Goal: Task Accomplishment & Management: Use online tool/utility

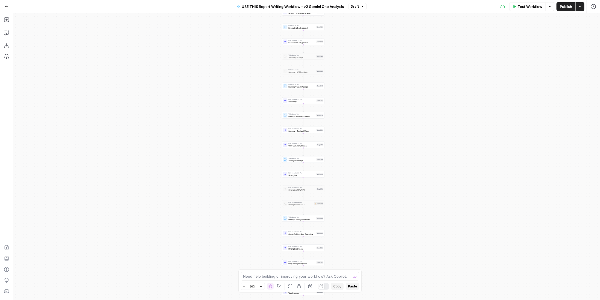
drag, startPoint x: 414, startPoint y: 33, endPoint x: 418, endPoint y: 134, distance: 101.7
click at [418, 134] on div "true false Workflow Set Inputs Inputs LLM · Perplexity Sonar Deep Research Late…" at bounding box center [306, 156] width 586 height 287
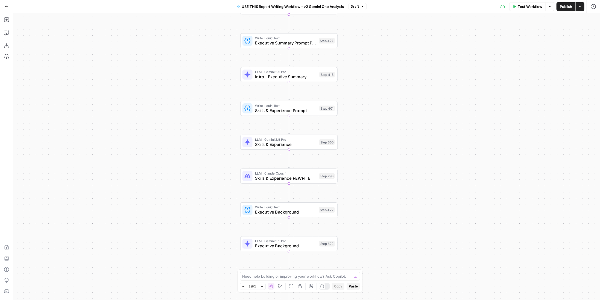
drag, startPoint x: 377, startPoint y: 146, endPoint x: 398, endPoint y: 196, distance: 54.1
click at [398, 196] on div "true false Workflow Set Inputs Inputs LLM · Perplexity Sonar Deep Research Late…" at bounding box center [306, 156] width 586 height 287
drag, startPoint x: 377, startPoint y: 95, endPoint x: 377, endPoint y: 148, distance: 53.3
click at [377, 148] on div "true false Workflow Set Inputs Inputs LLM · Perplexity Sonar Deep Research Late…" at bounding box center [306, 156] width 586 height 287
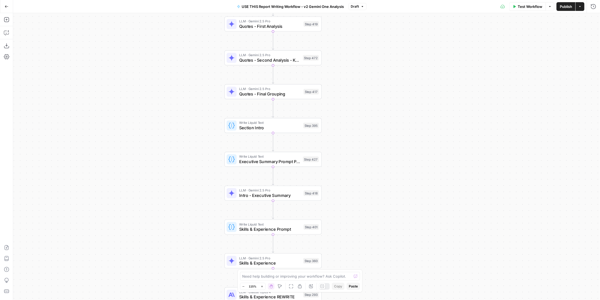
drag, startPoint x: 398, startPoint y: 89, endPoint x: 380, endPoint y: 129, distance: 44.4
click at [380, 129] on div "true false Workflow Set Inputs Inputs LLM · Perplexity Sonar Deep Research Late…" at bounding box center [306, 156] width 586 height 287
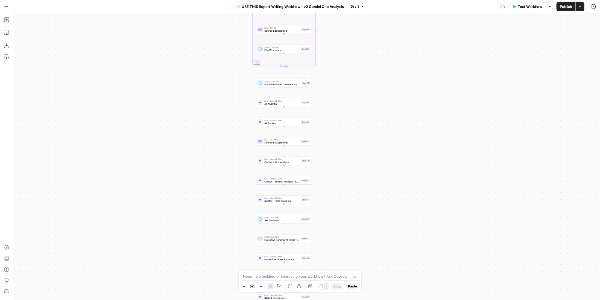
drag, startPoint x: 392, startPoint y: 68, endPoint x: 368, endPoint y: 163, distance: 97.6
click at [368, 163] on div "true false Workflow Set Inputs Inputs LLM · Perplexity Sonar Deep Research Late…" at bounding box center [306, 156] width 586 height 287
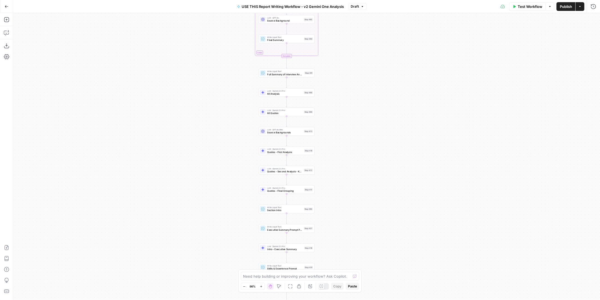
drag, startPoint x: 359, startPoint y: 153, endPoint x: 362, endPoint y: 143, distance: 10.5
click at [362, 143] on div "true false Workflow Set Inputs Inputs LLM · Perplexity Sonar Deep Research Late…" at bounding box center [306, 156] width 586 height 287
drag, startPoint x: 352, startPoint y: 188, endPoint x: 348, endPoint y: 163, distance: 25.4
click at [348, 163] on div "true false Workflow Set Inputs Inputs LLM · Perplexity Sonar Deep Research Late…" at bounding box center [306, 156] width 586 height 287
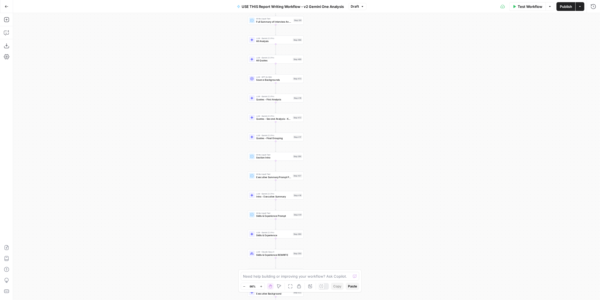
drag, startPoint x: 355, startPoint y: 203, endPoint x: 347, endPoint y: 187, distance: 17.6
click at [347, 187] on div "true false Workflow Set Inputs Inputs LLM · Perplexity Sonar Deep Research Late…" at bounding box center [306, 156] width 586 height 287
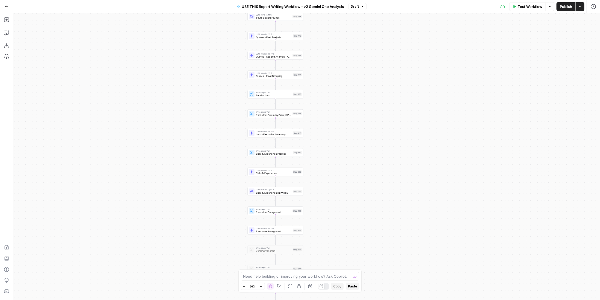
drag, startPoint x: 346, startPoint y: 186, endPoint x: 345, endPoint y: 124, distance: 62.3
click at [345, 124] on div "true false Workflow Set Inputs Inputs LLM · Perplexity Sonar Deep Research Late…" at bounding box center [306, 156] width 586 height 287
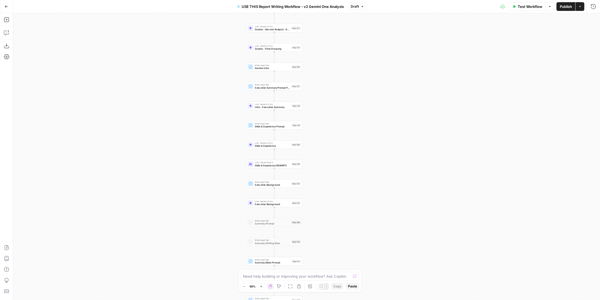
drag, startPoint x: 332, startPoint y: 238, endPoint x: 334, endPoint y: 154, distance: 83.9
click at [334, 154] on div "true false Workflow Set Inputs Inputs LLM · Perplexity Sonar Deep Research Late…" at bounding box center [306, 156] width 586 height 287
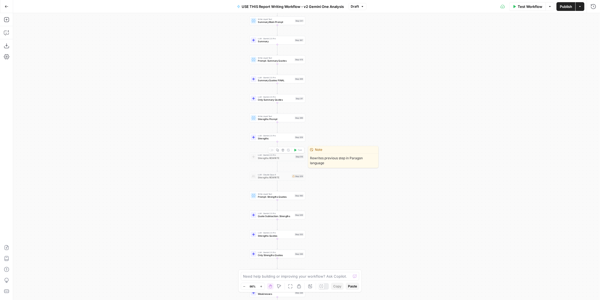
click at [284, 151] on button "Delete step" at bounding box center [283, 150] width 5 height 5
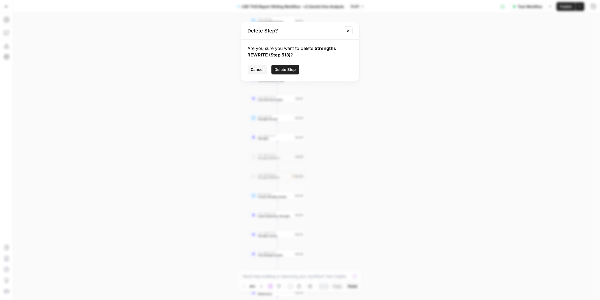
click at [288, 68] on span "Delete Step" at bounding box center [285, 69] width 21 height 5
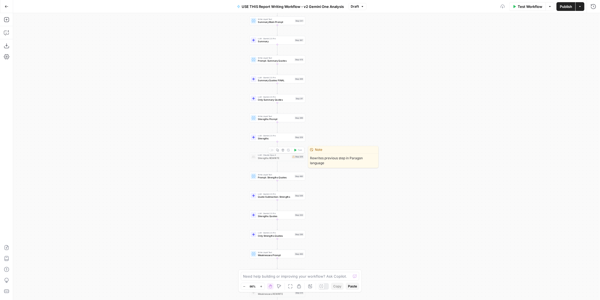
click at [282, 150] on icon "button" at bounding box center [282, 150] width 3 height 3
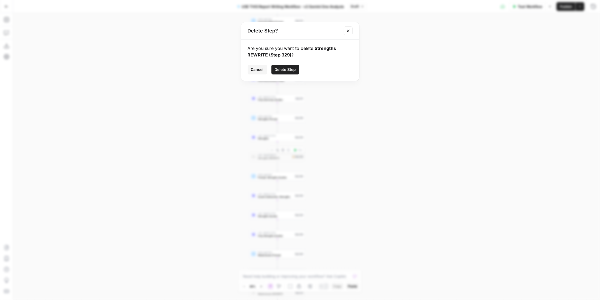
click at [284, 68] on span "Delete Step" at bounding box center [285, 69] width 21 height 5
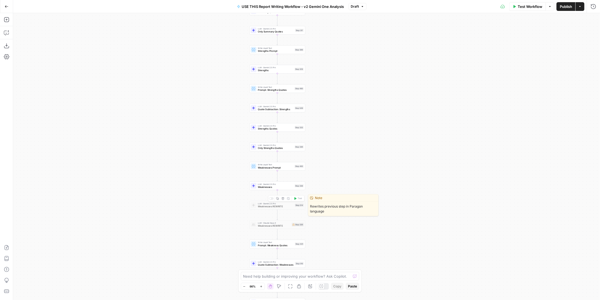
click at [282, 197] on icon "button" at bounding box center [282, 198] width 3 height 3
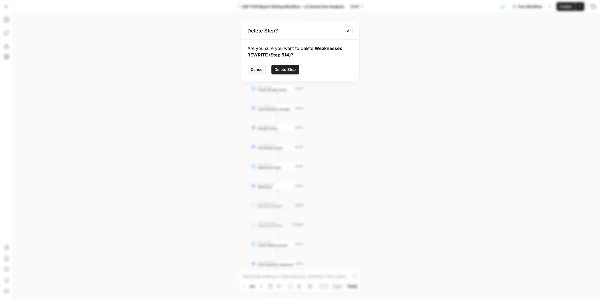
click at [282, 69] on span "Delete Step" at bounding box center [285, 69] width 21 height 5
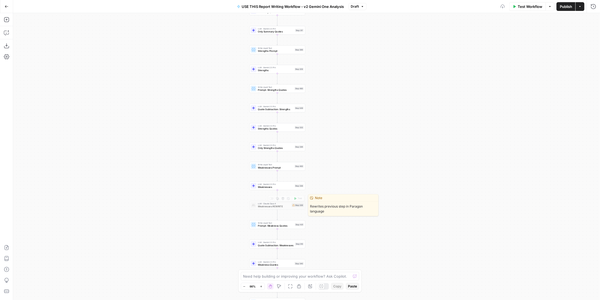
click at [284, 199] on icon "button" at bounding box center [282, 198] width 3 height 3
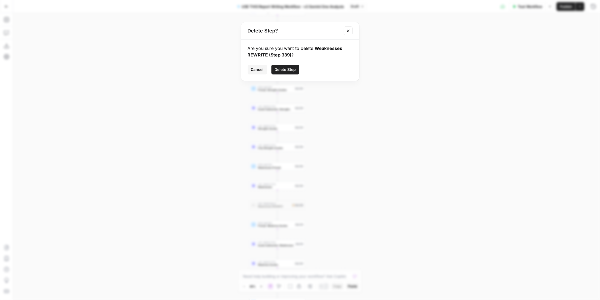
click at [282, 71] on span "Delete Step" at bounding box center [285, 69] width 21 height 5
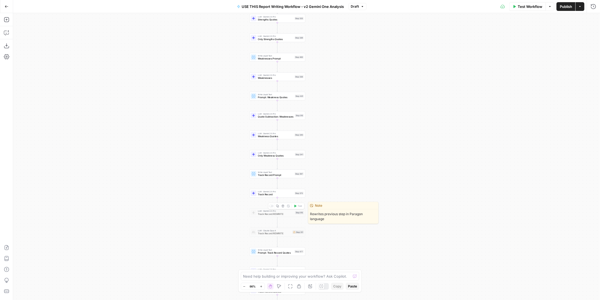
click at [284, 208] on button "Delete step" at bounding box center [283, 206] width 5 height 5
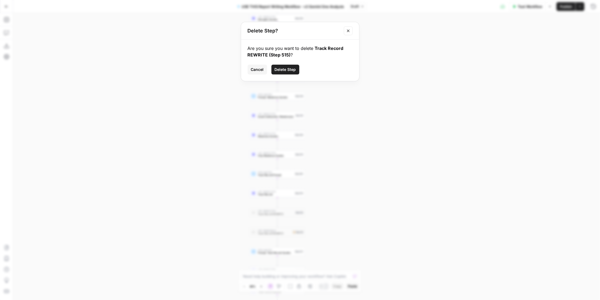
drag, startPoint x: 285, startPoint y: 69, endPoint x: 296, endPoint y: 105, distance: 36.8
click at [285, 70] on span "Delete Step" at bounding box center [285, 69] width 21 height 5
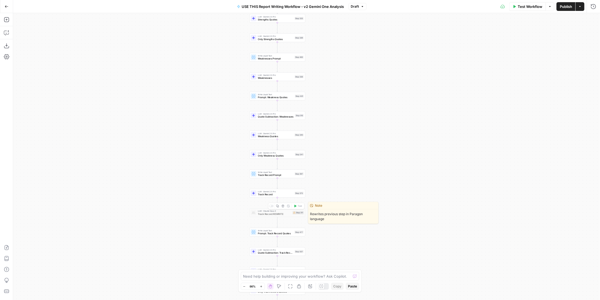
click at [284, 206] on button "Delete step" at bounding box center [283, 206] width 5 height 5
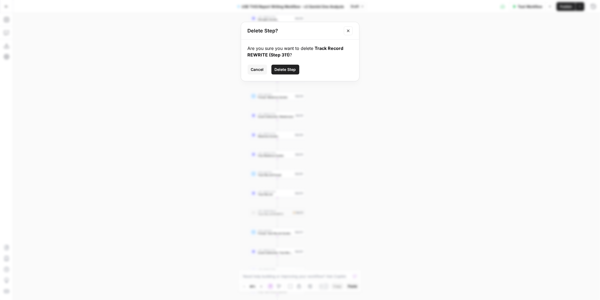
click at [281, 68] on span "Delete Step" at bounding box center [285, 69] width 21 height 5
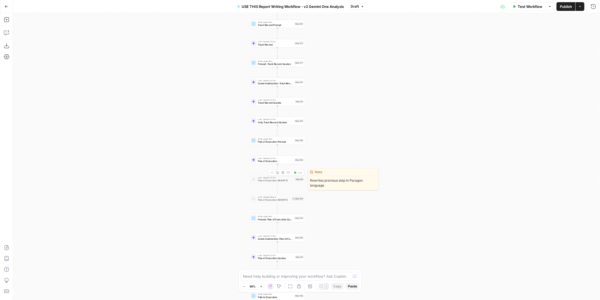
click at [282, 173] on icon "button" at bounding box center [282, 173] width 3 height 3
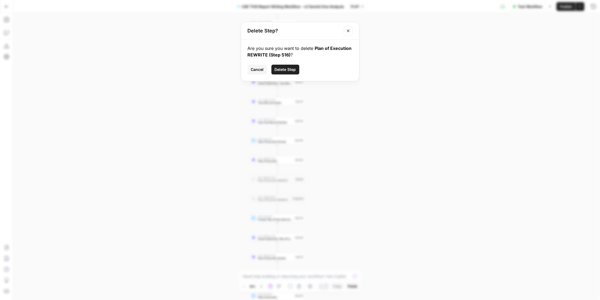
click at [293, 72] on span "Delete Step" at bounding box center [285, 69] width 21 height 5
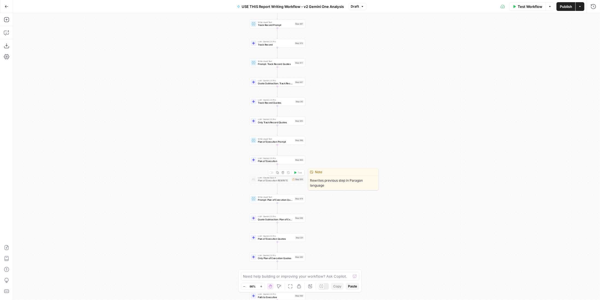
click at [282, 173] on icon "button" at bounding box center [282, 173] width 3 height 3
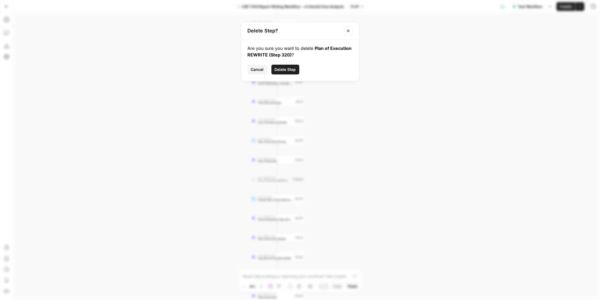
click at [285, 69] on span "Delete Step" at bounding box center [285, 69] width 21 height 5
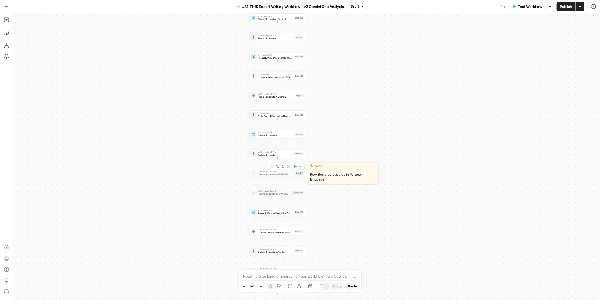
click at [283, 167] on icon "button" at bounding box center [282, 167] width 3 height 3
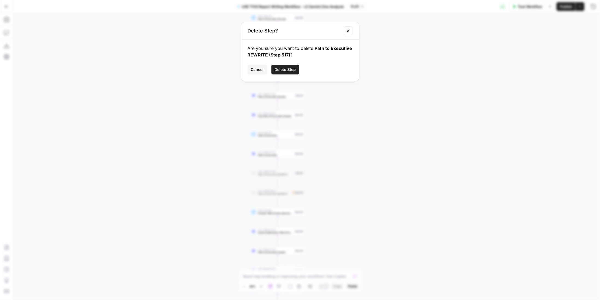
click at [287, 69] on span "Delete Step" at bounding box center [285, 69] width 21 height 5
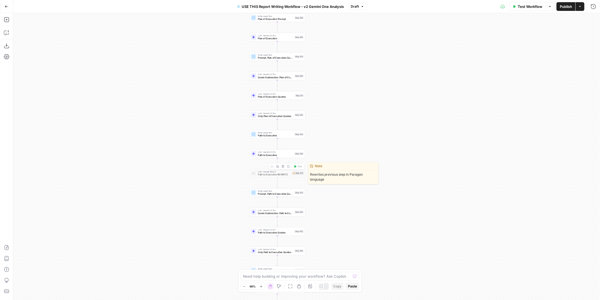
click at [283, 167] on icon "button" at bounding box center [282, 166] width 3 height 3
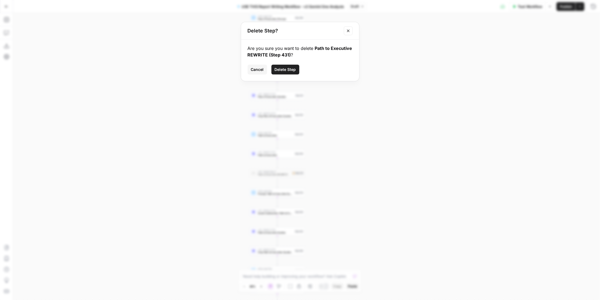
click at [283, 72] on span "Delete Step" at bounding box center [285, 69] width 21 height 5
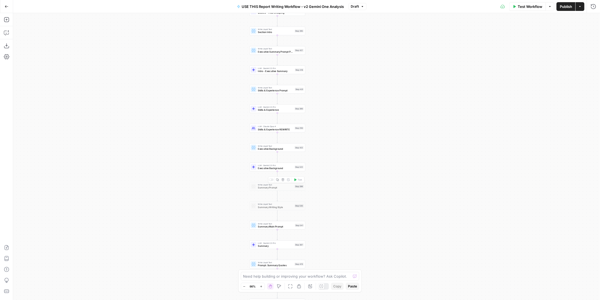
click at [282, 179] on icon "button" at bounding box center [282, 180] width 3 height 3
click at [292, 70] on span "Delete Step" at bounding box center [285, 69] width 21 height 5
click at [281, 179] on button "Delete step" at bounding box center [283, 180] width 5 height 5
click at [284, 67] on span "Delete Step" at bounding box center [285, 69] width 21 height 5
drag, startPoint x: 349, startPoint y: 206, endPoint x: 361, endPoint y: 125, distance: 81.4
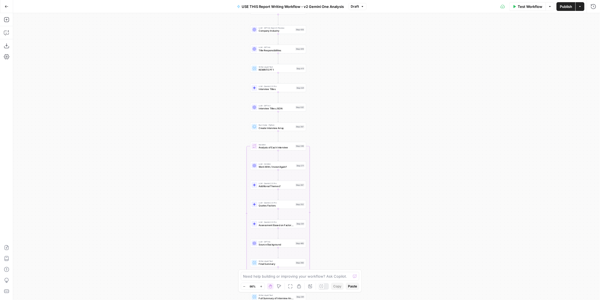
click at [361, 125] on div "true false Workflow Set Inputs Inputs LLM · Perplexity Sonar Deep Research Late…" at bounding box center [306, 156] width 586 height 287
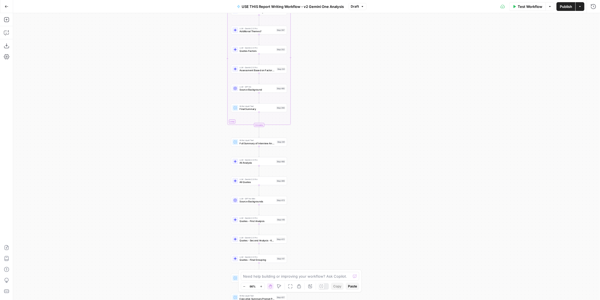
drag, startPoint x: 391, startPoint y: 234, endPoint x: 353, endPoint y: 146, distance: 96.2
click at [353, 146] on div "true false Workflow Set Inputs Inputs LLM · Perplexity Sonar Deep Research Late…" at bounding box center [306, 156] width 586 height 287
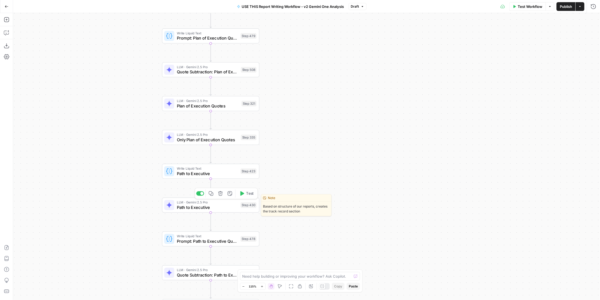
click at [223, 208] on span "Path to Executive" at bounding box center [207, 208] width 61 height 6
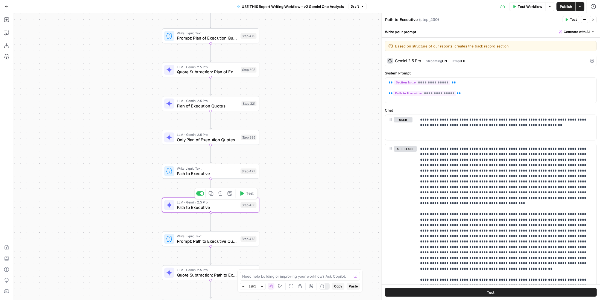
click at [242, 170] on div "Step 423" at bounding box center [248, 172] width 16 height 6
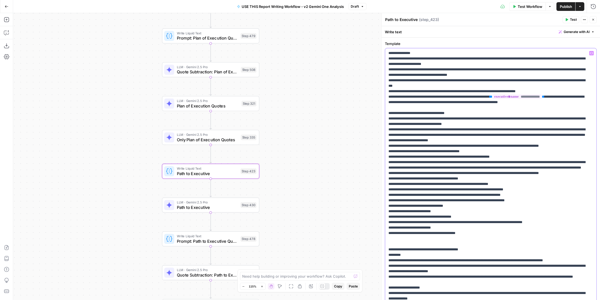
drag, startPoint x: 515, startPoint y: 124, endPoint x: 382, endPoint y: 118, distance: 132.9
click at [382, 118] on div "**********" at bounding box center [490, 156] width 219 height 287
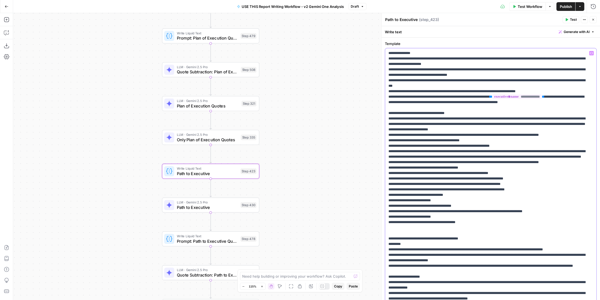
drag, startPoint x: 425, startPoint y: 119, endPoint x: 444, endPoint y: 117, distance: 18.6
click at [444, 117] on p "**********" at bounding box center [488, 209] width 201 height 317
drag, startPoint x: 467, startPoint y: 163, endPoint x: 382, endPoint y: 151, distance: 86.3
click at [382, 151] on div "**********" at bounding box center [490, 156] width 219 height 287
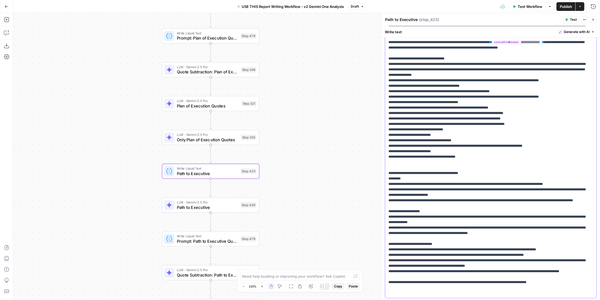
scroll to position [69, 0]
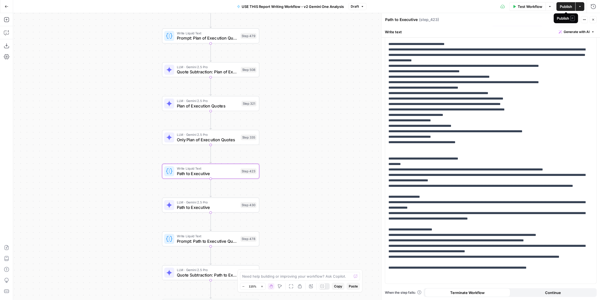
click at [564, 7] on span "Publish" at bounding box center [565, 6] width 12 height 5
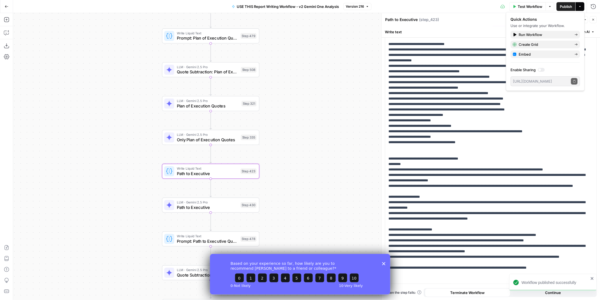
scroll to position [0, 0]
click at [383, 263] on icon "Close survey" at bounding box center [383, 263] width 3 height 3
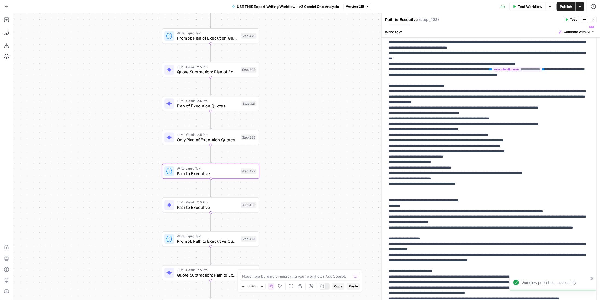
scroll to position [55, 0]
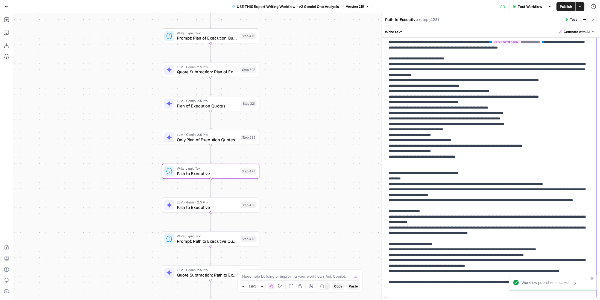
click at [421, 173] on p "**********" at bounding box center [488, 146] width 201 height 300
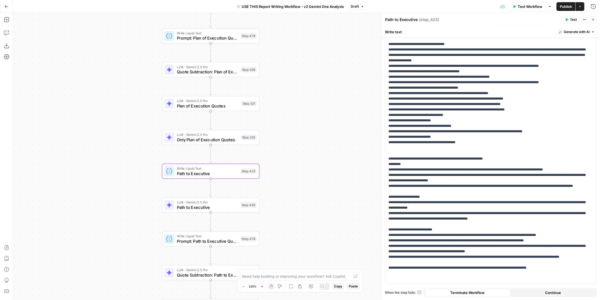
click at [565, 6] on span "Publish" at bounding box center [565, 6] width 12 height 5
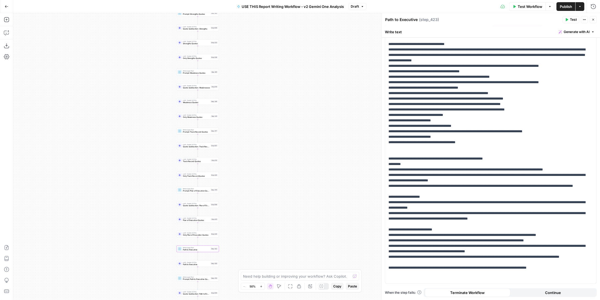
drag, startPoint x: 309, startPoint y: 104, endPoint x: 256, endPoint y: 160, distance: 76.7
click at [256, 160] on div "true false Workflow Set Inputs Inputs LLM · Perplexity Sonar Deep Research Late…" at bounding box center [306, 156] width 586 height 287
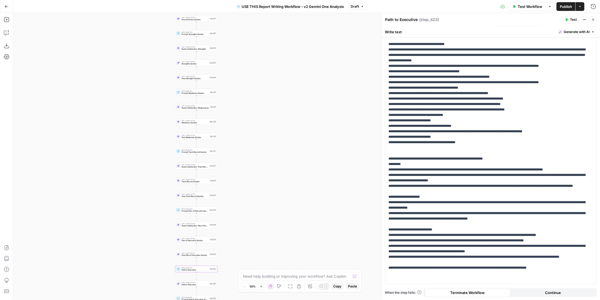
drag, startPoint x: 257, startPoint y: 121, endPoint x: 254, endPoint y: 143, distance: 22.3
click at [254, 143] on div "true false Workflow Set Inputs Inputs LLM · Perplexity Sonar Deep Research Late…" at bounding box center [306, 156] width 586 height 287
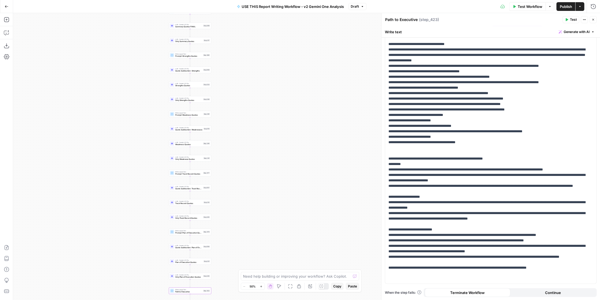
drag, startPoint x: 238, startPoint y: 191, endPoint x: 233, endPoint y: 211, distance: 20.6
click at [233, 211] on div "true false Workflow Set Inputs Inputs LLM · Perplexity Sonar Deep Research Late…" at bounding box center [306, 156] width 586 height 287
click at [565, 6] on span "Publish" at bounding box center [565, 6] width 12 height 5
drag, startPoint x: 250, startPoint y: 99, endPoint x: 257, endPoint y: 189, distance: 90.4
click at [258, 191] on div "true false Workflow Set Inputs Inputs LLM · Perplexity Sonar Deep Research Late…" at bounding box center [306, 156] width 586 height 287
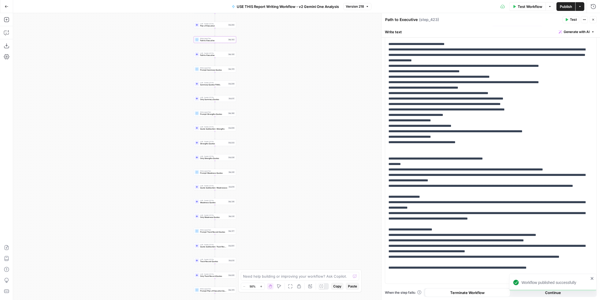
drag, startPoint x: 251, startPoint y: 87, endPoint x: 266, endPoint y: 167, distance: 81.5
click at [266, 167] on div "true false Workflow Set Inputs Inputs LLM · Perplexity Sonar Deep Research Late…" at bounding box center [306, 156] width 586 height 287
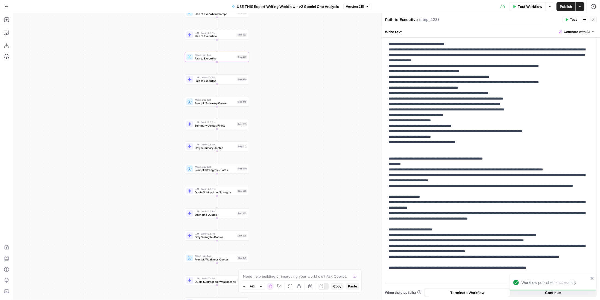
drag, startPoint x: 273, startPoint y: 87, endPoint x: 285, endPoint y: 153, distance: 67.0
click at [285, 153] on div "true false Workflow Set Inputs Inputs LLM · Perplexity Sonar Deep Research Late…" at bounding box center [306, 156] width 586 height 287
drag, startPoint x: 278, startPoint y: 112, endPoint x: 287, endPoint y: 159, distance: 48.1
click at [287, 159] on div "true false Workflow Set Inputs Inputs LLM · Perplexity Sonar Deep Research Late…" at bounding box center [306, 156] width 586 height 287
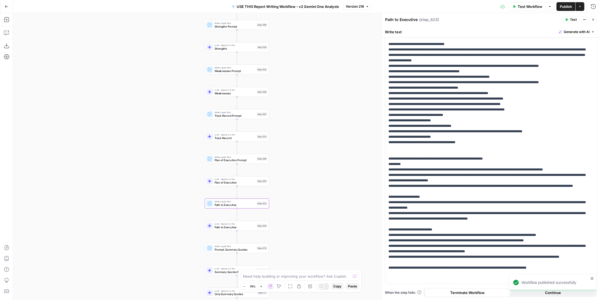
drag, startPoint x: 298, startPoint y: 103, endPoint x: 304, endPoint y: 157, distance: 53.6
click at [304, 157] on div "true false Workflow Set Inputs Inputs LLM · Perplexity Sonar Deep Research Late…" at bounding box center [306, 156] width 586 height 287
drag, startPoint x: 300, startPoint y: 134, endPoint x: 297, endPoint y: 175, distance: 41.9
click at [297, 175] on div "true false Workflow Set Inputs Inputs LLM · Perplexity Sonar Deep Research Late…" at bounding box center [306, 156] width 586 height 287
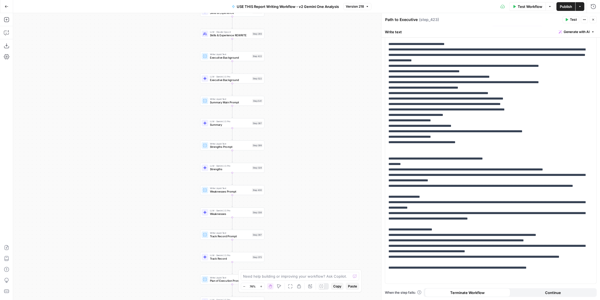
drag, startPoint x: 297, startPoint y: 131, endPoint x: 291, endPoint y: 165, distance: 34.8
click at [291, 165] on div "true false Workflow Set Inputs Inputs LLM · Perplexity Sonar Deep Research Late…" at bounding box center [306, 156] width 586 height 287
drag, startPoint x: 310, startPoint y: 188, endPoint x: 309, endPoint y: 196, distance: 8.8
click at [309, 196] on div "true false Workflow Set Inputs Inputs LLM · Perplexity Sonar Deep Research Late…" at bounding box center [306, 156] width 586 height 287
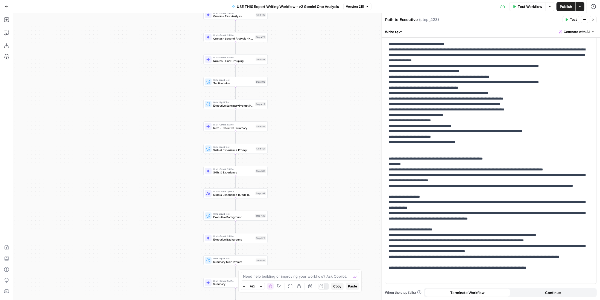
drag, startPoint x: 304, startPoint y: 121, endPoint x: 302, endPoint y: 165, distance: 43.8
click at [302, 165] on div "true false Workflow Set Inputs Inputs LLM · Perplexity Sonar Deep Research Late…" at bounding box center [306, 156] width 586 height 287
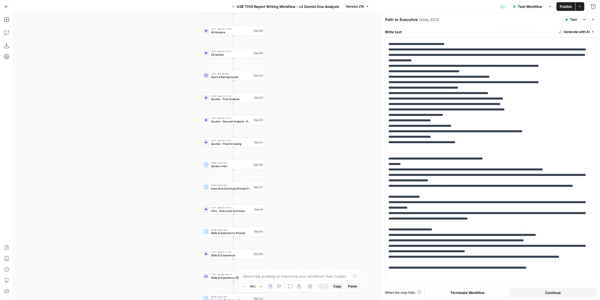
drag, startPoint x: 308, startPoint y: 98, endPoint x: 306, endPoint y: 180, distance: 82.2
click at [306, 180] on div "true false Workflow Set Inputs Inputs LLM · Perplexity Sonar Deep Research Late…" at bounding box center [306, 156] width 586 height 287
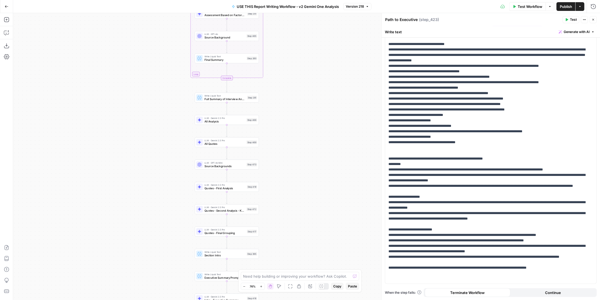
drag, startPoint x: 315, startPoint y: 115, endPoint x: 306, endPoint y: 181, distance: 66.4
click at [306, 181] on div "true false Workflow Set Inputs Inputs LLM · Perplexity Sonar Deep Research Late…" at bounding box center [306, 156] width 586 height 287
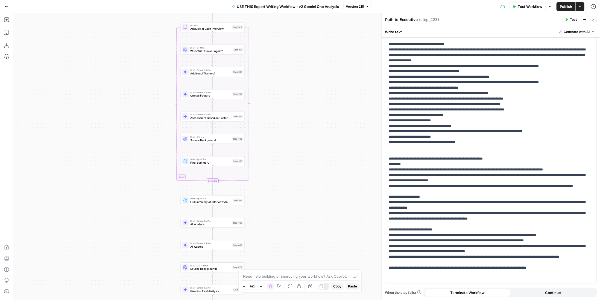
drag, startPoint x: 299, startPoint y: 137, endPoint x: 290, endPoint y: 188, distance: 51.8
click at [290, 188] on div "true false Workflow Set Inputs Inputs LLM · Perplexity Sonar Deep Research Late…" at bounding box center [306, 156] width 586 height 287
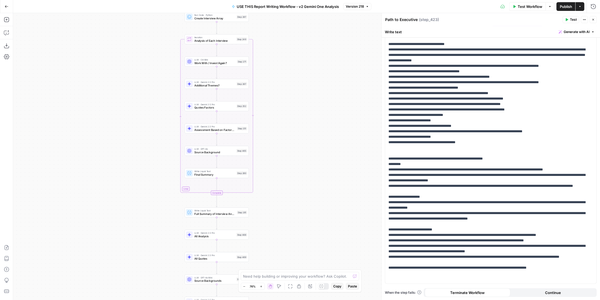
drag, startPoint x: 303, startPoint y: 70, endPoint x: 313, endPoint y: 154, distance: 83.9
click at [312, 155] on div "true false Workflow Set Inputs Inputs LLM · Perplexity Sonar Deep Research Late…" at bounding box center [306, 156] width 586 height 287
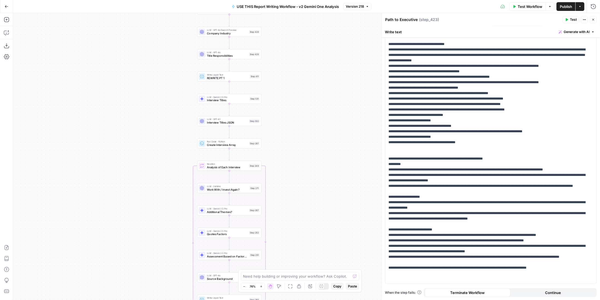
drag, startPoint x: 306, startPoint y: 97, endPoint x: 304, endPoint y: 140, distance: 43.8
click at [304, 144] on div "true false Workflow Set Inputs Inputs LLM · Perplexity Sonar Deep Research Late…" at bounding box center [306, 156] width 586 height 287
drag, startPoint x: 296, startPoint y: 80, endPoint x: 292, endPoint y: 145, distance: 64.9
click at [292, 145] on div "true false Workflow Set Inputs Inputs LLM · Perplexity Sonar Deep Research Late…" at bounding box center [306, 156] width 586 height 287
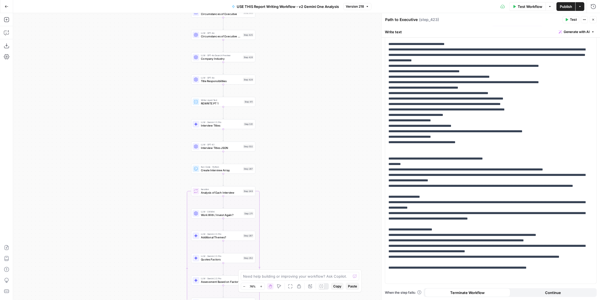
drag, startPoint x: 300, startPoint y: 228, endPoint x: 301, endPoint y: 137, distance: 91.2
click at [301, 137] on div "true false Workflow Set Inputs Inputs LLM · Perplexity Sonar Deep Research Late…" at bounding box center [306, 156] width 586 height 287
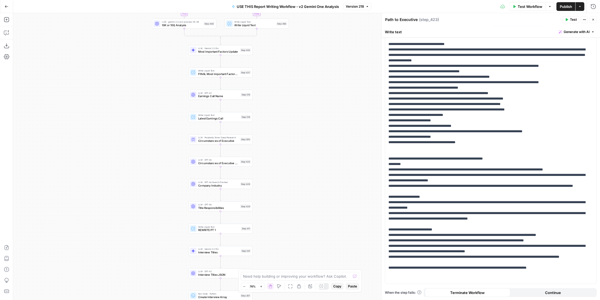
drag, startPoint x: 296, startPoint y: 95, endPoint x: 295, endPoint y: 198, distance: 103.8
click at [293, 233] on div "true false Workflow Set Inputs Inputs LLM · Perplexity Sonar Deep Research Late…" at bounding box center [306, 156] width 586 height 287
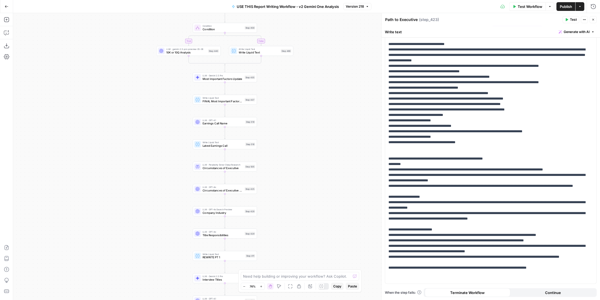
drag, startPoint x: 297, startPoint y: 117, endPoint x: 301, endPoint y: 215, distance: 97.6
click at [301, 215] on div "true false Workflow Set Inputs Inputs LLM · Perplexity Sonar Deep Research Late…" at bounding box center [306, 156] width 586 height 287
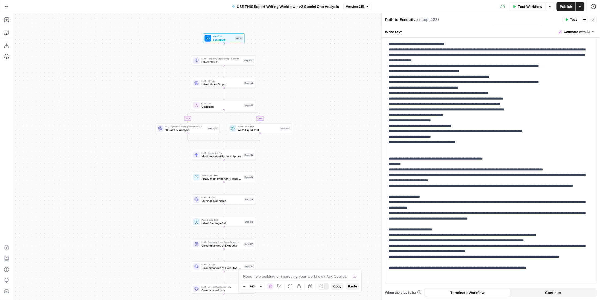
click at [213, 105] on span "Condition" at bounding box center [221, 107] width 40 height 4
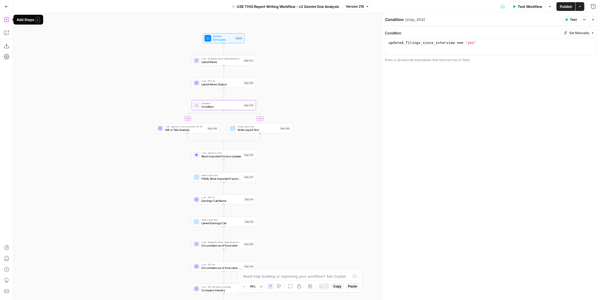
click at [8, 20] on icon "button" at bounding box center [6, 19] width 5 height 5
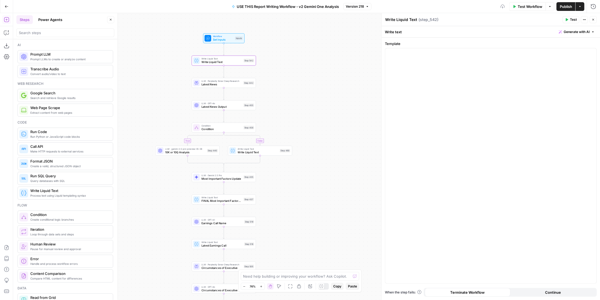
click at [399, 22] on textarea "Write Liquid Text" at bounding box center [401, 19] width 32 height 5
click at [400, 18] on textarea "Write Liquid Text" at bounding box center [401, 19] width 32 height 5
type textarea "COMPANY RESEARCH"
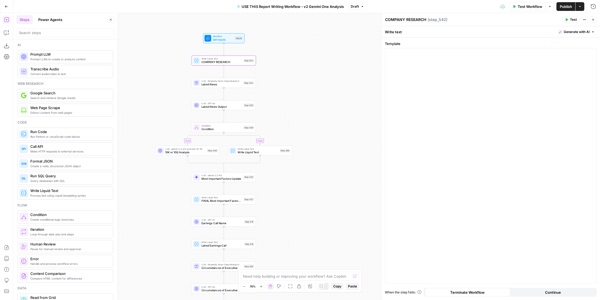
click at [341, 72] on div "true false Workflow Set Inputs Inputs Write Liquid Text COMPANY RESEARCH Step 5…" at bounding box center [306, 156] width 586 height 287
click at [224, 53] on icon "button" at bounding box center [223, 53] width 3 height 3
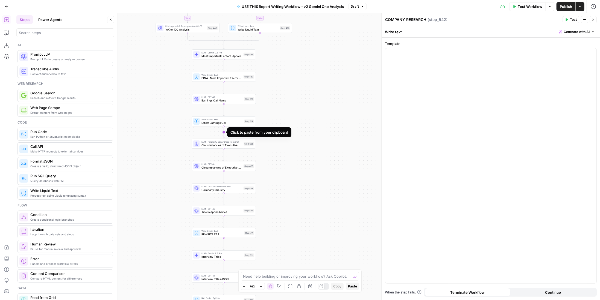
click at [224, 134] on icon "Edge from step_518 to step_505" at bounding box center [223, 132] width 1 height 12
click at [224, 141] on span "Write Liquid Text" at bounding box center [221, 141] width 40 height 3
click at [226, 146] on span "COMPANY RESEARCH" at bounding box center [221, 145] width 40 height 4
click at [397, 21] on textarea "COMPANY RESEARCH" at bounding box center [405, 19] width 41 height 5
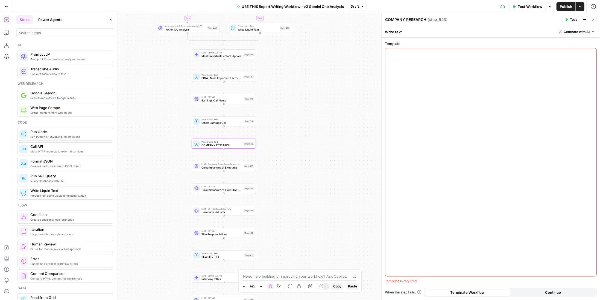
click at [397, 21] on textarea "COMPANY RESEARCH" at bounding box center [405, 19] width 41 height 5
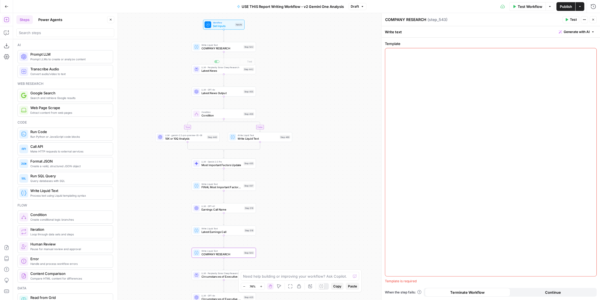
click at [210, 46] on span "COMPANY RESEARCH" at bounding box center [221, 48] width 40 height 4
click at [385, 19] on textarea "COMPANY RESEARCH" at bounding box center [405, 19] width 41 height 5
drag, startPoint x: 399, startPoint y: 19, endPoint x: 384, endPoint y: 20, distance: 14.5
click at [384, 20] on div "section: COMPANY RESEARCH section: COMPANY RESEARCH" at bounding box center [413, 19] width 60 height 7
type textarea "section: COMPANY RESEARCH"
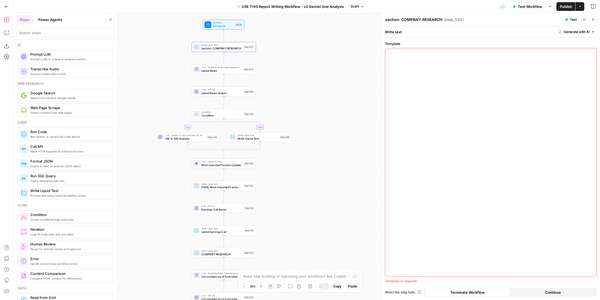
click at [346, 60] on div "true false Workflow Set Inputs Inputs Write Liquid Text section: COMPANY RESEAR…" at bounding box center [306, 156] width 586 height 287
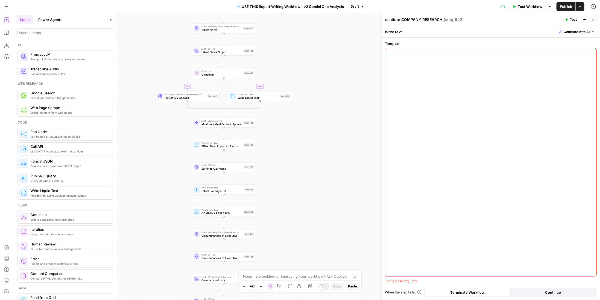
click at [229, 212] on span "COMPANY RESEARCH" at bounding box center [221, 214] width 40 height 4
click at [385, 18] on textarea "COMPANY RESEARCH" at bounding box center [405, 19] width 41 height 5
drag, startPoint x: 487, startPoint y: 21, endPoint x: 501, endPoint y: 22, distance: 14.0
click at [501, 22] on div "section: COMPANY RESEARCH section: COMPANY RESEARCH ( step_543 )" at bounding box center [473, 20] width 176 height 6
type textarea "section: EXECUTIVE POSITION CONTEXT"
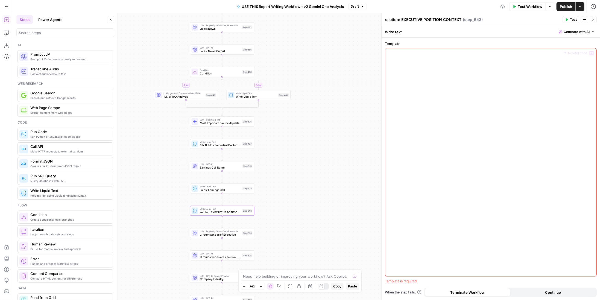
drag, startPoint x: 326, startPoint y: 199, endPoint x: 327, endPoint y: 190, distance: 8.8
click at [326, 199] on div "true false Workflow Set Inputs Inputs Write Liquid Text section: COMPANY RESEAR…" at bounding box center [306, 156] width 586 height 287
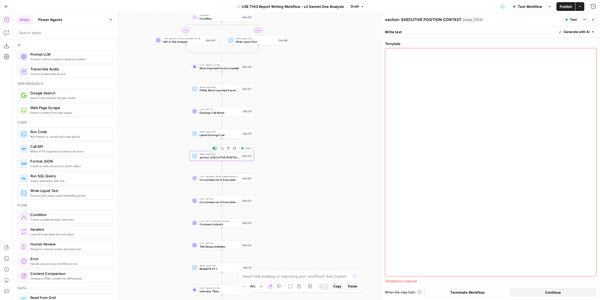
click at [221, 149] on icon "button" at bounding box center [221, 148] width 3 height 3
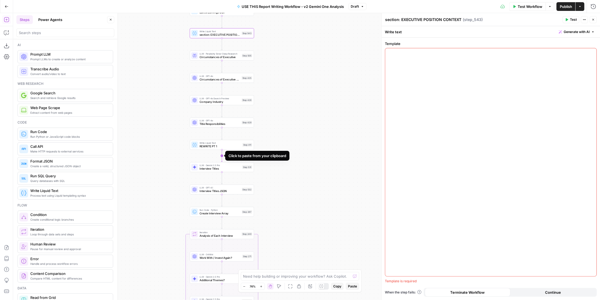
click at [221, 157] on icon "Edge from step_411 to step_531" at bounding box center [221, 156] width 1 height 12
click at [208, 168] on span "section: EXECUTIVE POSITION CONTEXT" at bounding box center [219, 169] width 40 height 4
drag, startPoint x: 456, startPoint y: 22, endPoint x: 501, endPoint y: 27, distance: 44.8
click at [501, 27] on div "section: EXECUTIVE POSITION CONTEXT section: EXECUTIVE POSITION CONTEXT ( step_…" at bounding box center [490, 156] width 219 height 287
type textarea "section: INTERVIEWS"
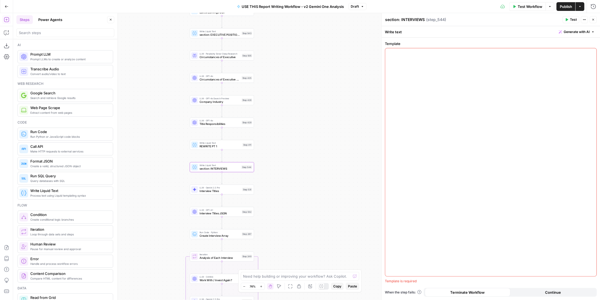
click at [338, 124] on div "true false Workflow Set Inputs Inputs Write Liquid Text section: COMPANY RESEAR…" at bounding box center [306, 156] width 586 height 287
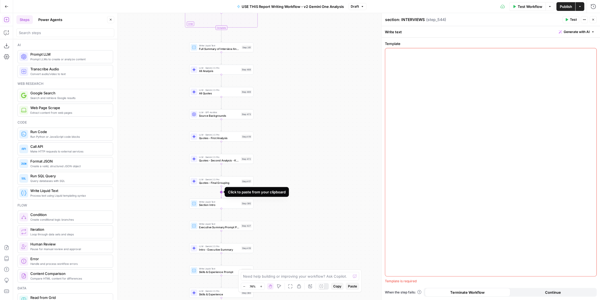
click at [222, 192] on icon "Edge from step_417 to step_395" at bounding box center [221, 192] width 1 height 12
click at [223, 207] on span "section: EXECUTIVE POSITION CONTEXT" at bounding box center [219, 205] width 40 height 4
drag, startPoint x: 402, startPoint y: 20, endPoint x: 507, endPoint y: 19, distance: 104.6
click at [507, 19] on div "section: EXECUTIVE POSITION CONTEXT section: EXECUTIVE POSITION CONTEXT ( step_…" at bounding box center [473, 20] width 176 height 6
type textarea "section: SECTION PARAGRAPHS"
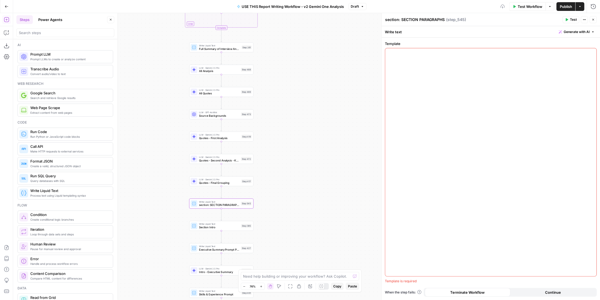
click at [292, 176] on div "true false Workflow Set Inputs Inputs Write Liquid Text section: COMPANY RESEAR…" at bounding box center [306, 156] width 586 height 287
click at [222, 197] on icon "button" at bounding box center [221, 195] width 3 height 3
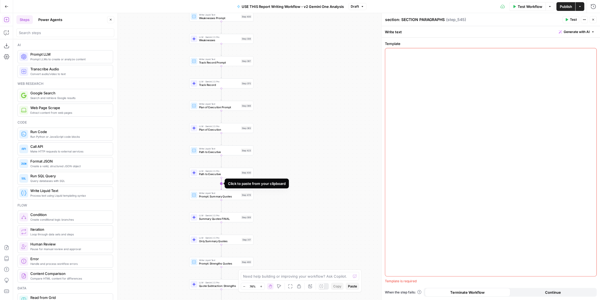
click at [221, 184] on icon "Edge from step_430 to step_476" at bounding box center [221, 184] width 1 height 12
click at [218, 199] on div "Write Liquid Text section: SECTION PARAGRAPHS Step 546 Copy step Delete step Ad…" at bounding box center [221, 195] width 64 height 10
drag, startPoint x: 401, startPoint y: 19, endPoint x: 488, endPoint y: 24, distance: 86.5
click at [488, 25] on header "section: SECTION PARAGRAPHS section: SECTION PARAGRAPHS ( step_546 ) Test Actio…" at bounding box center [490, 19] width 218 height 13
click at [333, 148] on div "true false Workflow Set Inputs Inputs Write Liquid Text section: COMPANY RESEAR…" at bounding box center [306, 156] width 586 height 287
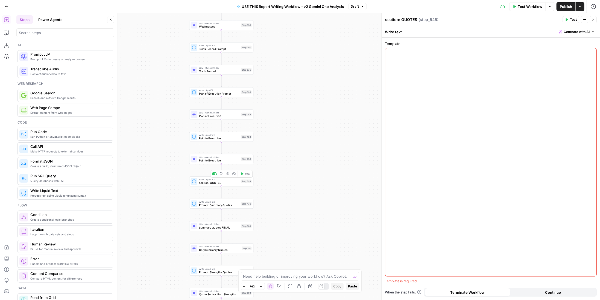
click at [218, 180] on span "Write Liquid Text" at bounding box center [219, 179] width 40 height 3
drag, startPoint x: 400, startPoint y: 19, endPoint x: 380, endPoint y: 18, distance: 20.2
click at [381, 18] on div "section: QUOTES section: QUOTES ( step_546 ) Test Actions Close Write text Gene…" at bounding box center [490, 156] width 219 height 287
type textarea "QUOTES"
click at [336, 107] on div "true false Workflow Set Inputs Inputs Write Liquid Text section: COMPANY RESEAR…" at bounding box center [306, 156] width 586 height 287
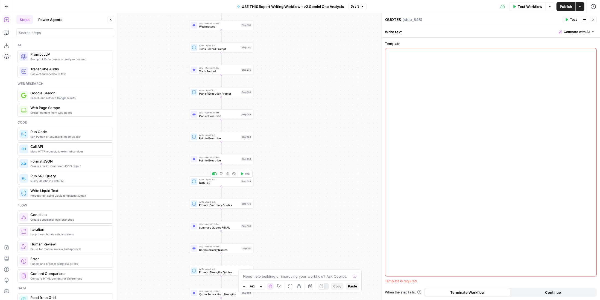
click at [238, 181] on span "QUOTES" at bounding box center [219, 183] width 40 height 4
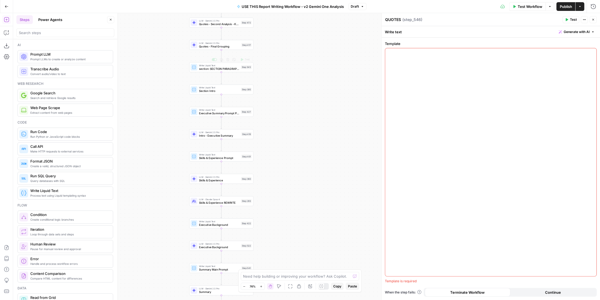
click at [237, 70] on span "section: SECTION PARAGRAPHS" at bounding box center [219, 69] width 40 height 4
drag, startPoint x: 383, startPoint y: 17, endPoint x: 380, endPoint y: 23, distance: 6.5
click at [381, 23] on div "section: SECTION PARAGRAPHS section: SECTION PARAGRAPHS ( step_545 ) Test Actio…" at bounding box center [490, 156] width 219 height 287
type textarea "SECTION PARAGRAPHS"
click at [317, 66] on div "true false Workflow Set Inputs Inputs Write Liquid Text section: COMPANY RESEAR…" at bounding box center [306, 156] width 586 height 287
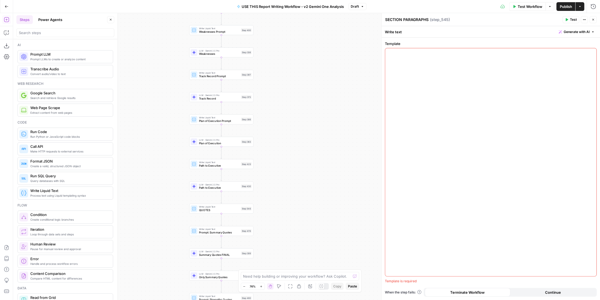
click at [238, 208] on span "QUOTES" at bounding box center [219, 210] width 40 height 4
click at [588, 20] on button "Actions" at bounding box center [583, 19] width 7 height 7
click at [584, 20] on icon "button" at bounding box center [583, 19] width 3 height 3
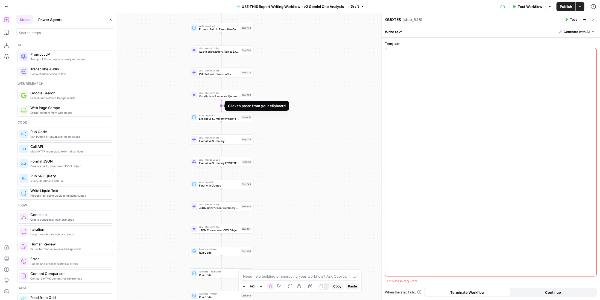
click at [221, 106] on icon "Edge from step_486 to step_421" at bounding box center [221, 106] width 1 height 12
click at [222, 120] on span "section: SECTION PARAGRAPHS" at bounding box center [219, 119] width 40 height 4
drag, startPoint x: 400, startPoint y: 19, endPoint x: 381, endPoint y: 19, distance: 19.4
click at [381, 19] on div "section: SECTION PARAGRAPHS section: SECTION PARAGRAPHS ( step_547 ) Test Actio…" at bounding box center [490, 156] width 219 height 287
type textarea "FINAL PUTTING TOGETHER"
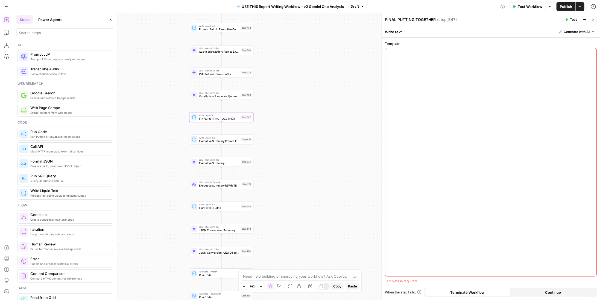
click at [561, 4] on button "Publish" at bounding box center [565, 6] width 19 height 9
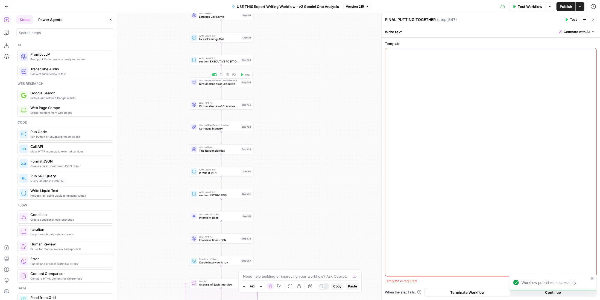
drag, startPoint x: 224, startPoint y: 61, endPoint x: 421, endPoint y: 10, distance: 203.3
click at [224, 61] on span "section: EXECUTIVE POSITION CONTEXT" at bounding box center [219, 62] width 40 height 4
drag, startPoint x: 401, startPoint y: 19, endPoint x: 379, endPoint y: 18, distance: 21.9
click at [381, 18] on div "section: EXECUTIVE POSITION CONTEXT section: EXECUTIVE POSITION CONTEXT ( step_…" at bounding box center [490, 156] width 219 height 287
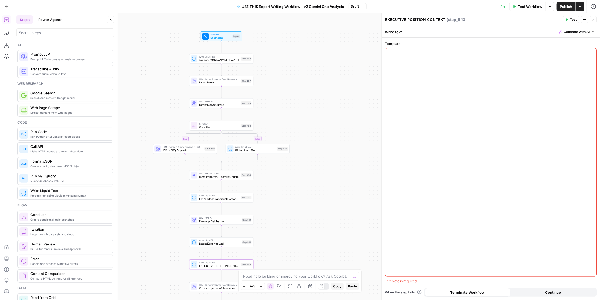
type textarea "EXECUTIVE POSITION CONTEXT"
click at [241, 58] on div "Write Liquid Text section: COMPANY RESEARCH Step 542 Copy step Delete step Add …" at bounding box center [221, 58] width 61 height 7
drag, startPoint x: 402, startPoint y: 20, endPoint x: 381, endPoint y: 18, distance: 20.8
click at [381, 18] on div "section: COMPANY RESEARCH section: COMPANY RESEARCH ( step_542 ) Test Actions C…" at bounding box center [490, 156] width 219 height 287
type textarea "COMPANY RESEARCH"
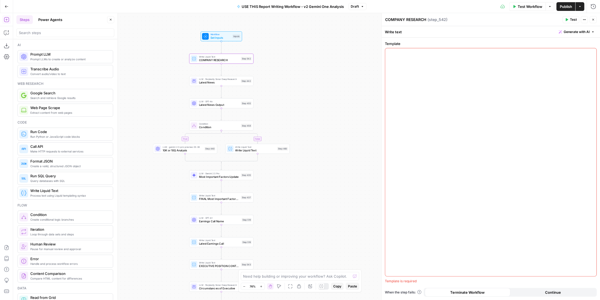
click at [333, 67] on div "true false Workflow Set Inputs Inputs Write Liquid Text COMPANY RESEARCH Step 5…" at bounding box center [306, 156] width 586 height 287
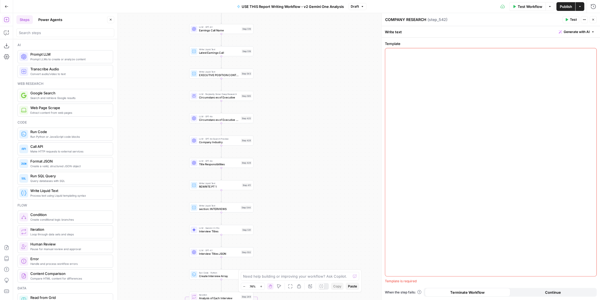
click at [592, 18] on button "Close" at bounding box center [592, 19] width 7 height 7
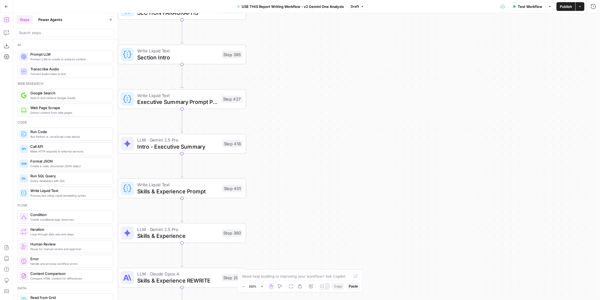
drag, startPoint x: 274, startPoint y: 172, endPoint x: 411, endPoint y: 134, distance: 142.7
click at [411, 134] on div "true false Workflow Set Inputs Inputs Write Liquid Text COMPANY RESEARCH Step 5…" at bounding box center [306, 156] width 586 height 287
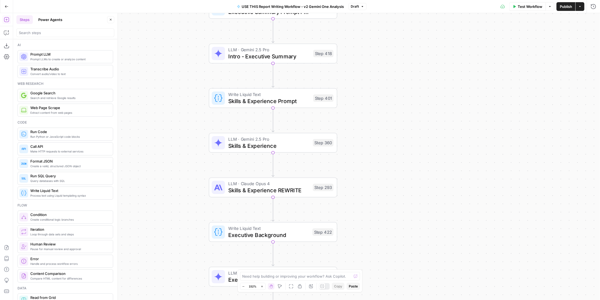
drag, startPoint x: 415, startPoint y: 163, endPoint x: 400, endPoint y: 133, distance: 33.5
click at [400, 133] on div "true false Workflow Set Inputs Inputs Write Liquid Text COMPANY RESEARCH Step 5…" at bounding box center [306, 156] width 586 height 287
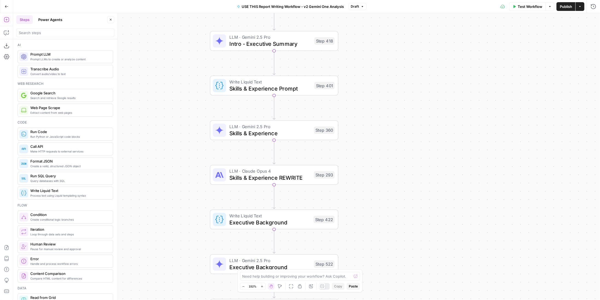
drag, startPoint x: 382, startPoint y: 96, endPoint x: 380, endPoint y: 75, distance: 21.4
click at [380, 75] on div "true false Workflow Set Inputs Inputs Write Liquid Text COMPANY RESEARCH Step 5…" at bounding box center [306, 156] width 586 height 287
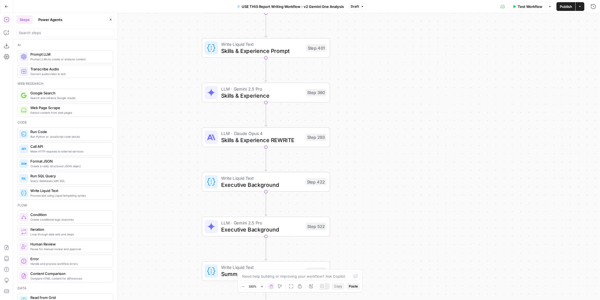
drag, startPoint x: 390, startPoint y: 164, endPoint x: 385, endPoint y: 137, distance: 28.3
click at [385, 137] on div "true false Workflow Set Inputs Inputs Write Liquid Text COMPANY RESEARCH Step 5…" at bounding box center [306, 156] width 586 height 287
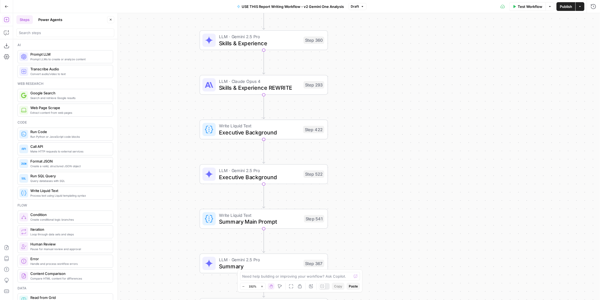
drag, startPoint x: 379, startPoint y: 169, endPoint x: 374, endPoint y: 110, distance: 58.6
click at [374, 110] on div "true false Workflow Set Inputs Inputs Write Liquid Text COMPANY RESEARCH Step 5…" at bounding box center [306, 156] width 586 height 287
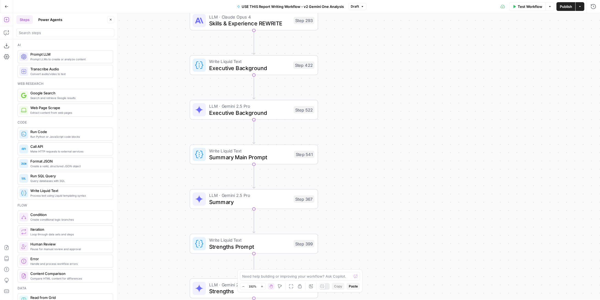
drag, startPoint x: 364, startPoint y: 177, endPoint x: 356, endPoint y: 127, distance: 50.3
click at [356, 127] on div "true false Workflow Set Inputs Inputs Write Liquid Text COMPANY RESEARCH Step 5…" at bounding box center [306, 156] width 586 height 287
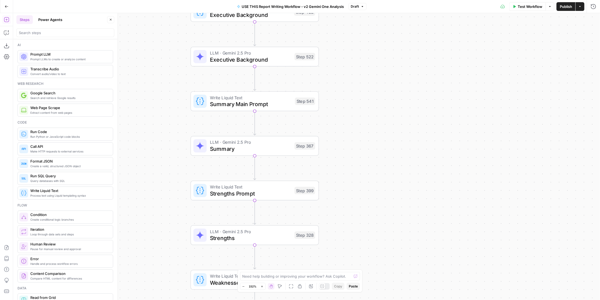
drag, startPoint x: 360, startPoint y: 186, endPoint x: 366, endPoint y: 140, distance: 46.5
click at [366, 140] on div "true false Workflow Set Inputs Inputs Write Liquid Text COMPANY RESEARCH Step 5…" at bounding box center [306, 156] width 586 height 287
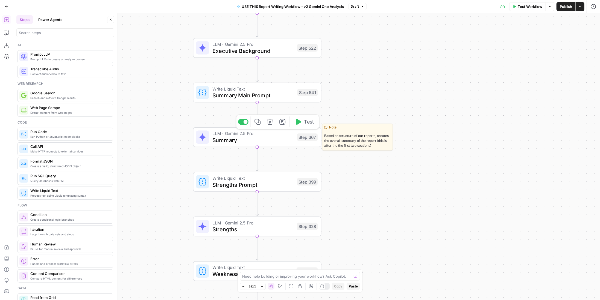
click at [268, 138] on span "Summary" at bounding box center [252, 140] width 81 height 8
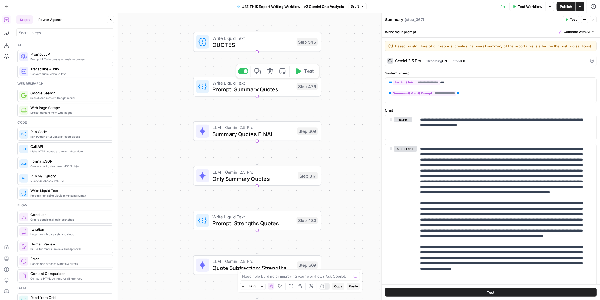
click at [289, 88] on span "Prompt: Summary Quotes" at bounding box center [252, 89] width 81 height 8
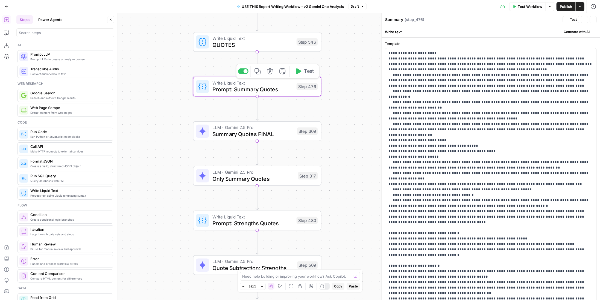
type textarea "Prompt: Summary Quotes"
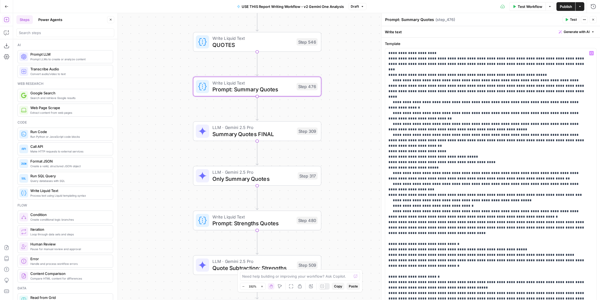
scroll to position [31, 0]
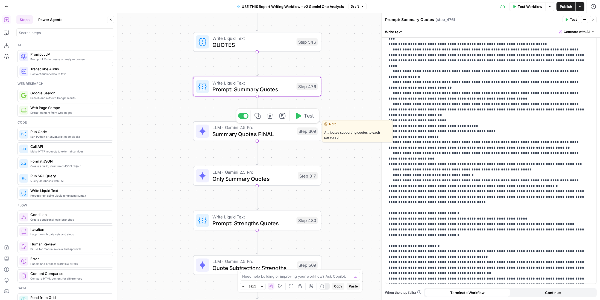
click at [243, 130] on span "Summary Quotes FINAL" at bounding box center [252, 134] width 81 height 8
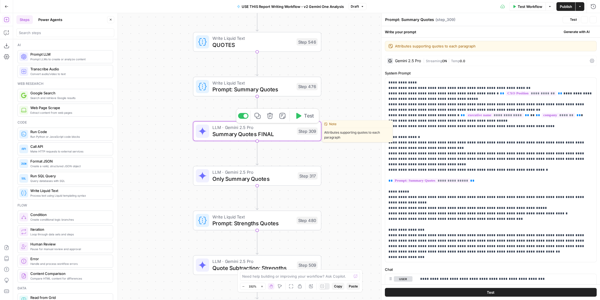
type textarea "Summary Quotes FINAL"
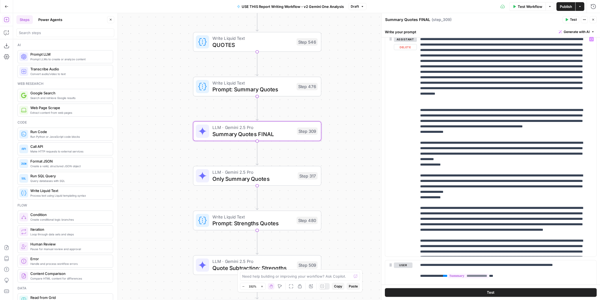
scroll to position [541, 0]
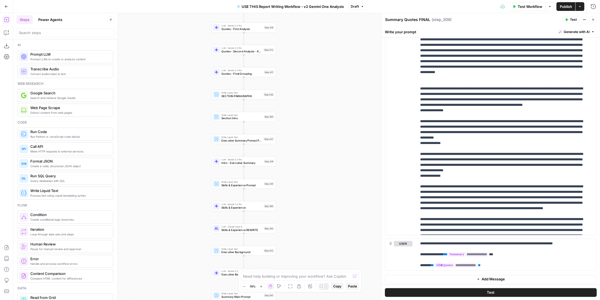
drag, startPoint x: 360, startPoint y: 204, endPoint x: 302, endPoint y: 219, distance: 59.7
click at [302, 219] on div "true false Workflow Set Inputs Inputs Write Liquid Text COMPANY RESEARCH Step 5…" at bounding box center [306, 156] width 586 height 287
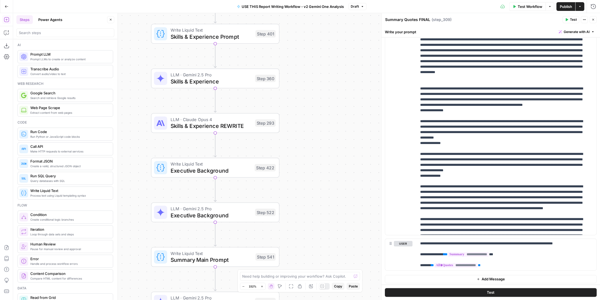
drag, startPoint x: 281, startPoint y: 192, endPoint x: 299, endPoint y: 187, distance: 18.5
click at [299, 187] on div "true false Workflow Set Inputs Inputs Write Liquid Text COMPANY RESEARCH Step 5…" at bounding box center [306, 156] width 586 height 287
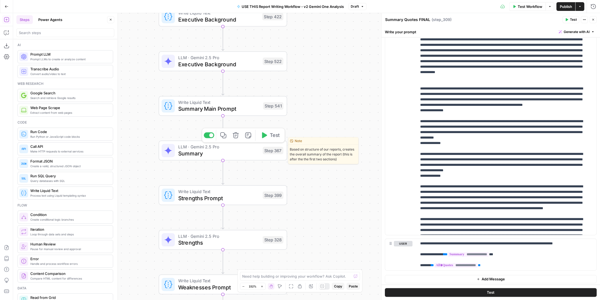
click at [273, 154] on div "Step 367" at bounding box center [272, 150] width 21 height 7
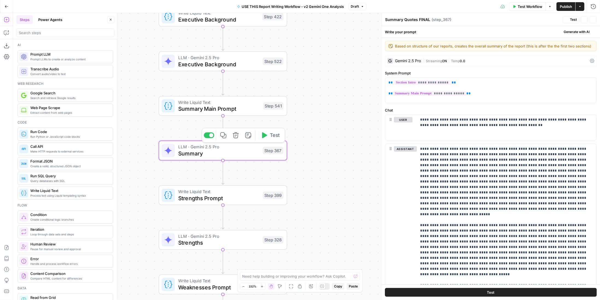
type textarea "Summary"
click at [264, 111] on div "Write Liquid Text Summary Main Prompt Step 541 Copy step Delete step Add Note T…" at bounding box center [222, 106] width 122 height 14
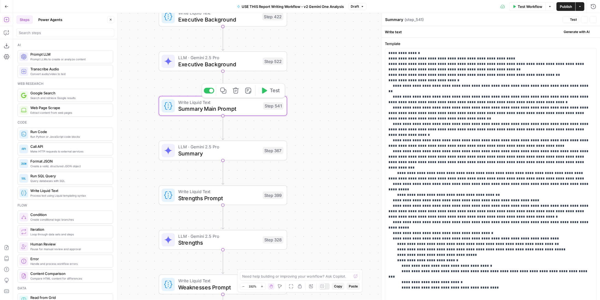
type textarea "Summary Main Prompt"
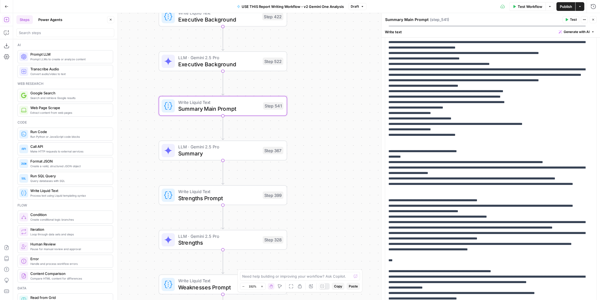
scroll to position [164, 0]
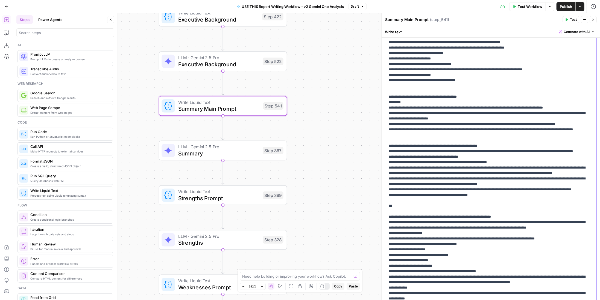
drag, startPoint x: 403, startPoint y: 202, endPoint x: 416, endPoint y: 200, distance: 13.7
click at [416, 200] on p "**********" at bounding box center [488, 250] width 201 height 727
drag, startPoint x: 459, startPoint y: 167, endPoint x: 475, endPoint y: 167, distance: 15.6
click at [475, 167] on p "**********" at bounding box center [488, 250] width 201 height 727
drag, startPoint x: 459, startPoint y: 167, endPoint x: 471, endPoint y: 166, distance: 12.2
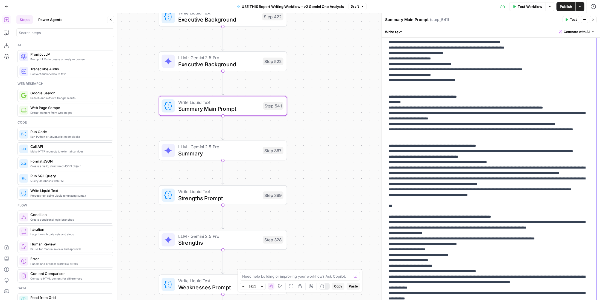
click at [471, 166] on p "**********" at bounding box center [488, 250] width 201 height 727
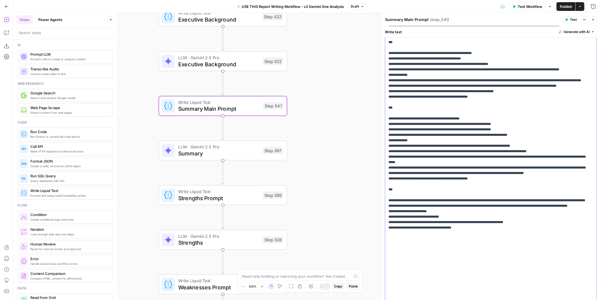
scroll to position [495, 0]
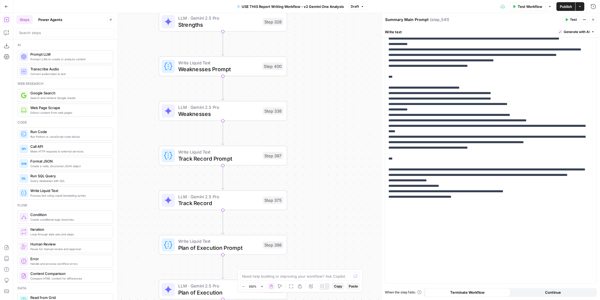
click at [569, 9] on span "Publish" at bounding box center [565, 6] width 12 height 5
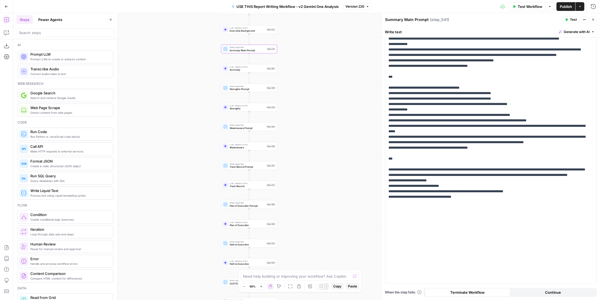
drag, startPoint x: 349, startPoint y: 107, endPoint x: 323, endPoint y: 166, distance: 65.0
click at [324, 166] on div "true false Workflow Set Inputs Inputs Write Liquid Text COMPANY RESEARCH Step 5…" at bounding box center [306, 156] width 586 height 287
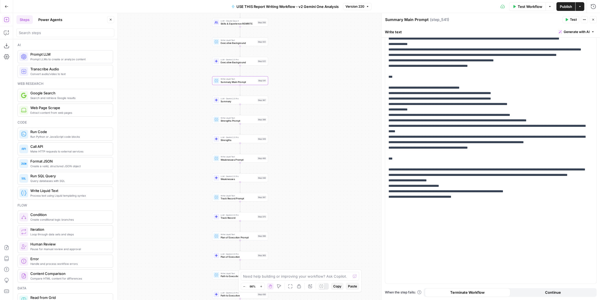
drag, startPoint x: 304, startPoint y: 95, endPoint x: 293, endPoint y: 141, distance: 46.9
click at [293, 141] on div "true false Workflow Set Inputs Inputs Write Liquid Text COMPANY RESEARCH Step 5…" at bounding box center [306, 156] width 586 height 287
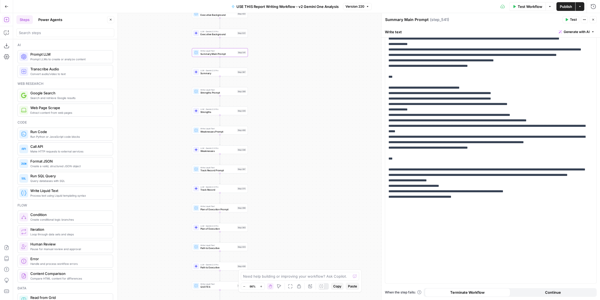
drag, startPoint x: 298, startPoint y: 150, endPoint x: 280, endPoint y: 108, distance: 45.8
click at [280, 108] on div "true false Workflow Set Inputs Inputs Write Liquid Text COMPANY RESEARCH Step 5…" at bounding box center [306, 156] width 586 height 287
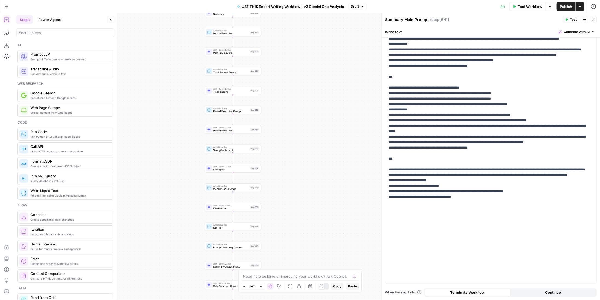
drag, startPoint x: 296, startPoint y: 201, endPoint x: 306, endPoint y: 197, distance: 11.1
click at [306, 197] on div "true false Workflow Set Inputs Inputs Write Liquid Text COMPANY RESEARCH Step 5…" at bounding box center [306, 156] width 586 height 287
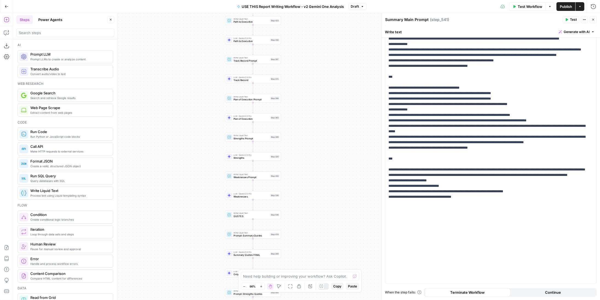
drag, startPoint x: 316, startPoint y: 200, endPoint x: 340, endPoint y: 188, distance: 27.4
click at [340, 188] on div "true false Workflow Set Inputs Inputs Write Liquid Text COMPANY RESEARCH Step 5…" at bounding box center [306, 156] width 586 height 287
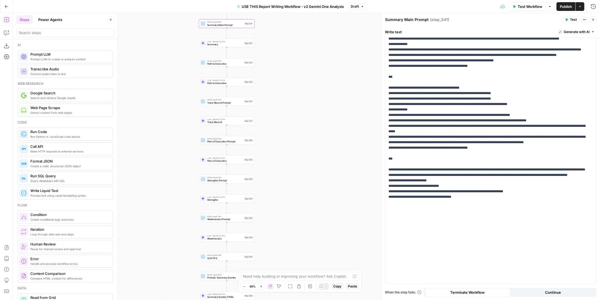
drag, startPoint x: 312, startPoint y: 107, endPoint x: 285, endPoint y: 149, distance: 49.6
click at [285, 149] on div "true false Workflow Set Inputs Inputs Write Liquid Text COMPANY RESEARCH Step 5…" at bounding box center [306, 156] width 586 height 287
click at [232, 200] on span "Strengths" at bounding box center [224, 200] width 35 height 4
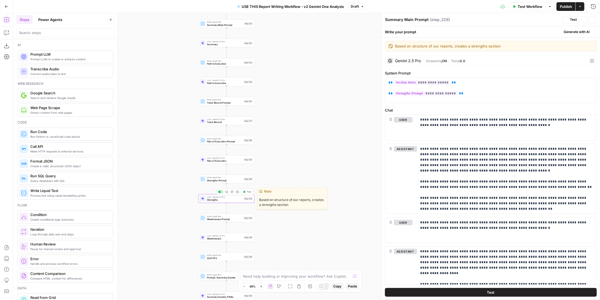
type textarea "Strengths"
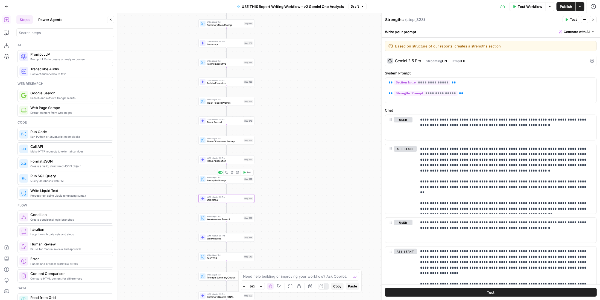
click at [216, 179] on span "Strengths Prompt" at bounding box center [224, 181] width 35 height 4
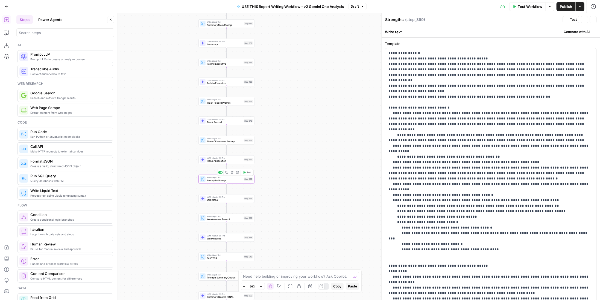
type textarea "Strengths Prompt"
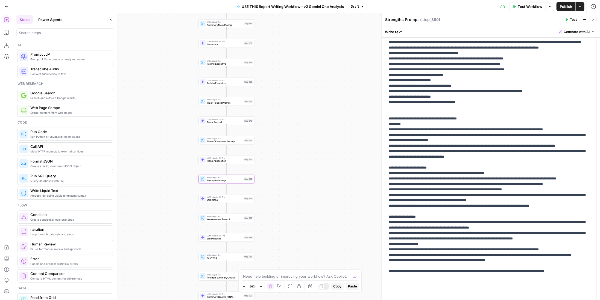
scroll to position [129, 0]
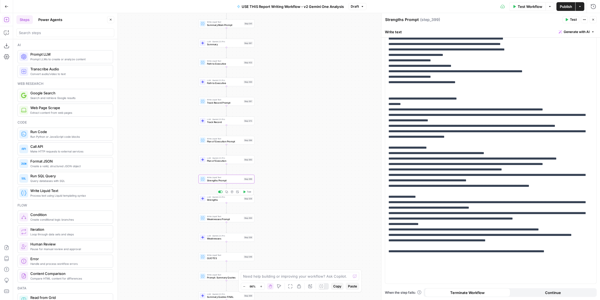
click at [249, 199] on div "Step 328" at bounding box center [248, 198] width 9 height 3
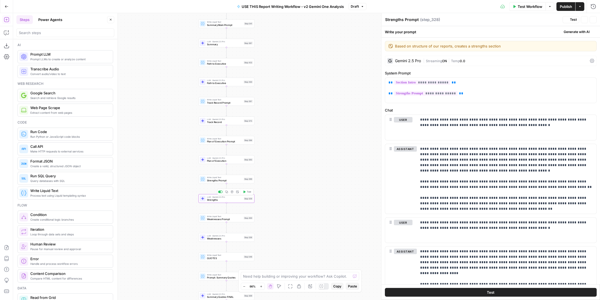
type textarea "Strengths"
click at [566, 9] on span "Publish" at bounding box center [565, 6] width 12 height 5
click at [563, 2] on button "Publish" at bounding box center [565, 6] width 19 height 9
